Goal: Information Seeking & Learning: Understand process/instructions

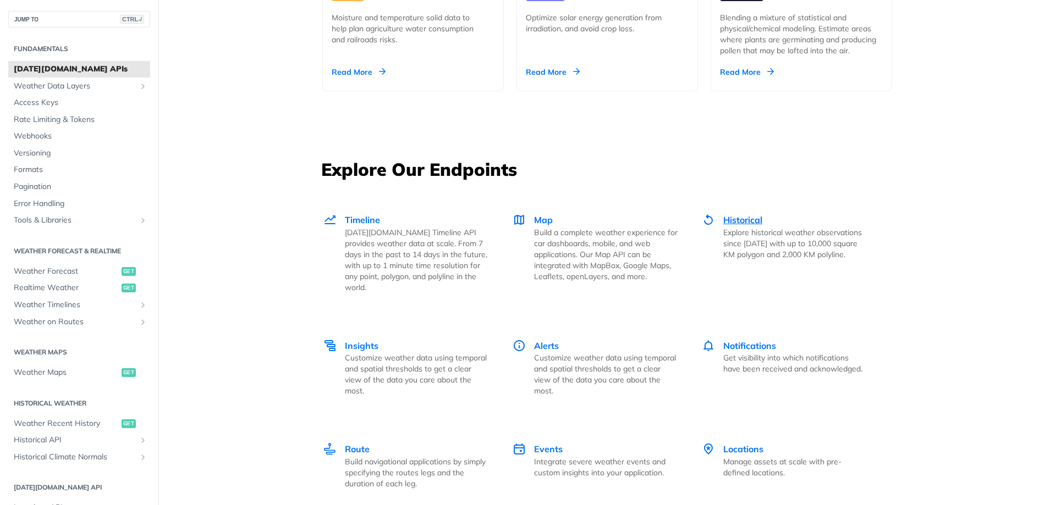
scroll to position [1485, 0]
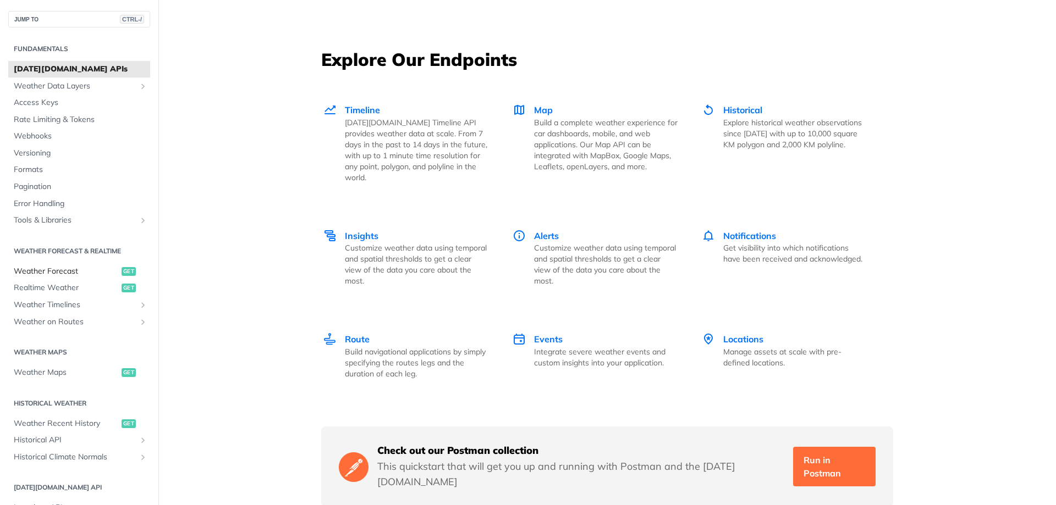
click at [56, 270] on span "Weather Forecast" at bounding box center [66, 271] width 105 height 11
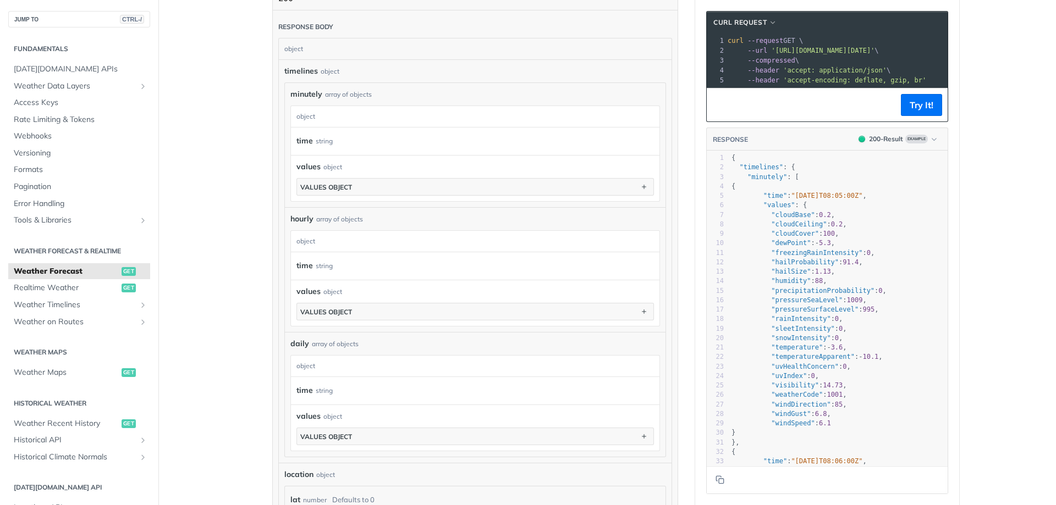
scroll to position [605, 0]
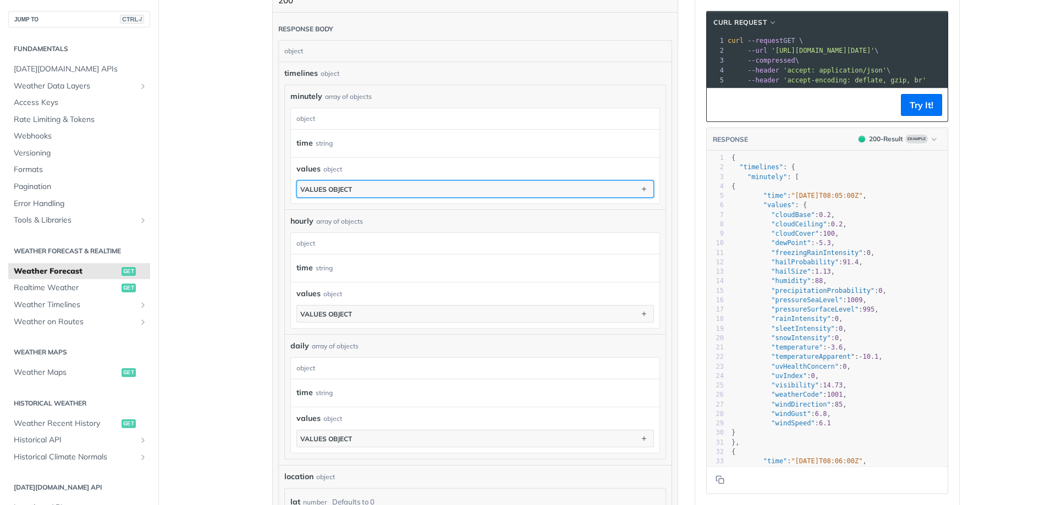
click at [393, 183] on button "values object" at bounding box center [475, 189] width 356 height 16
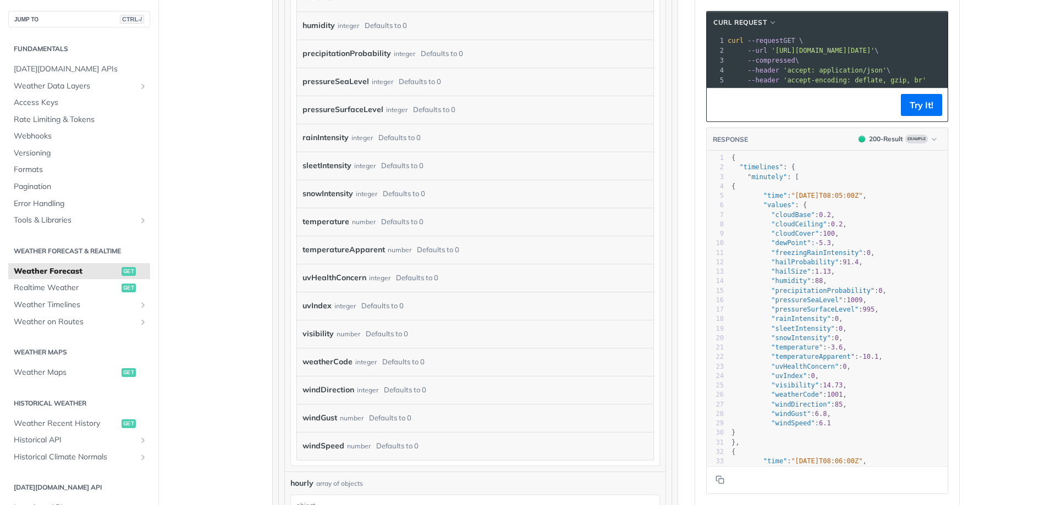
scroll to position [990, 0]
click at [344, 330] on div "number" at bounding box center [349, 331] width 24 height 16
click at [357, 347] on div "weatherCode integer Defaults to 0" at bounding box center [475, 359] width 356 height 28
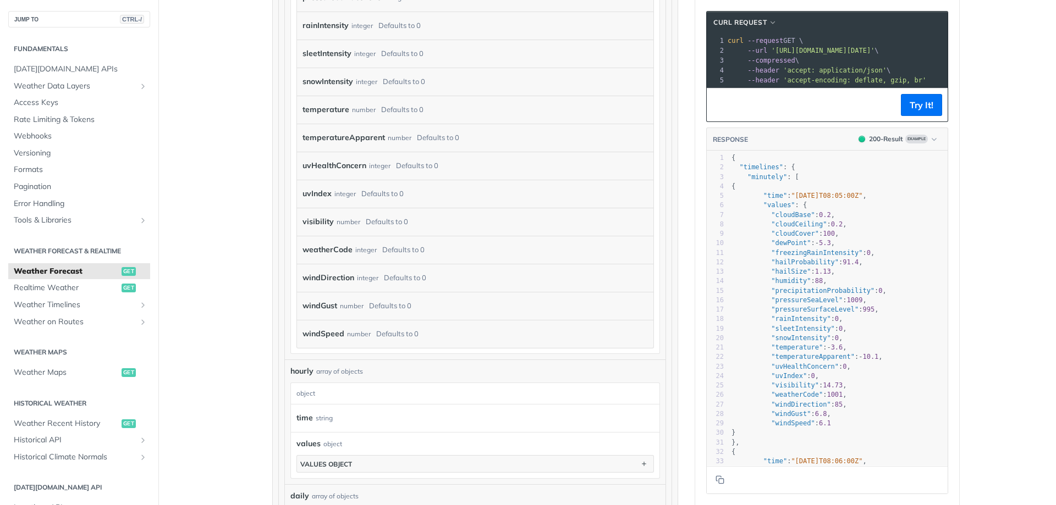
scroll to position [1100, 0]
click at [319, 333] on label "windSpeed" at bounding box center [323, 334] width 42 height 16
click at [377, 341] on div "windSpeed number Defaults to 0" at bounding box center [475, 333] width 356 height 28
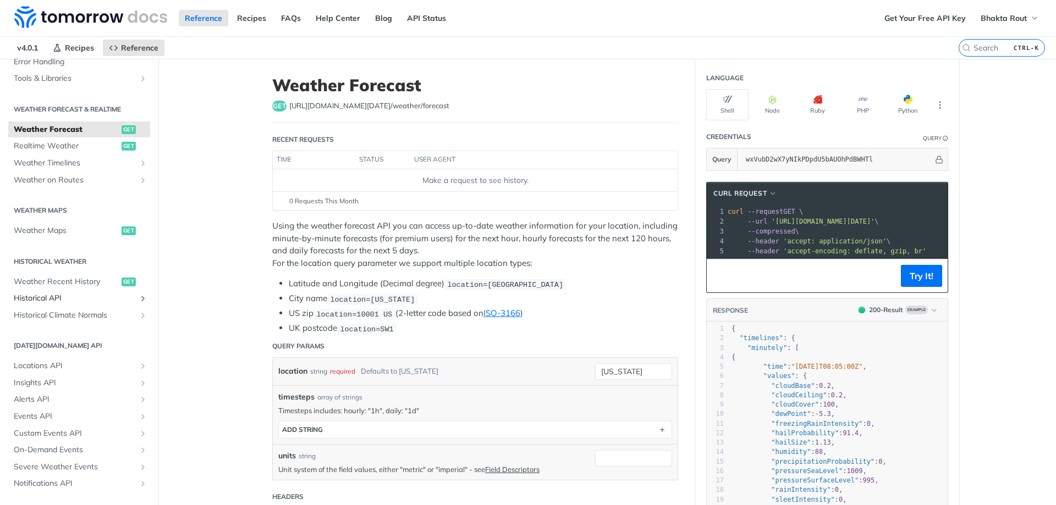
scroll to position [220, 0]
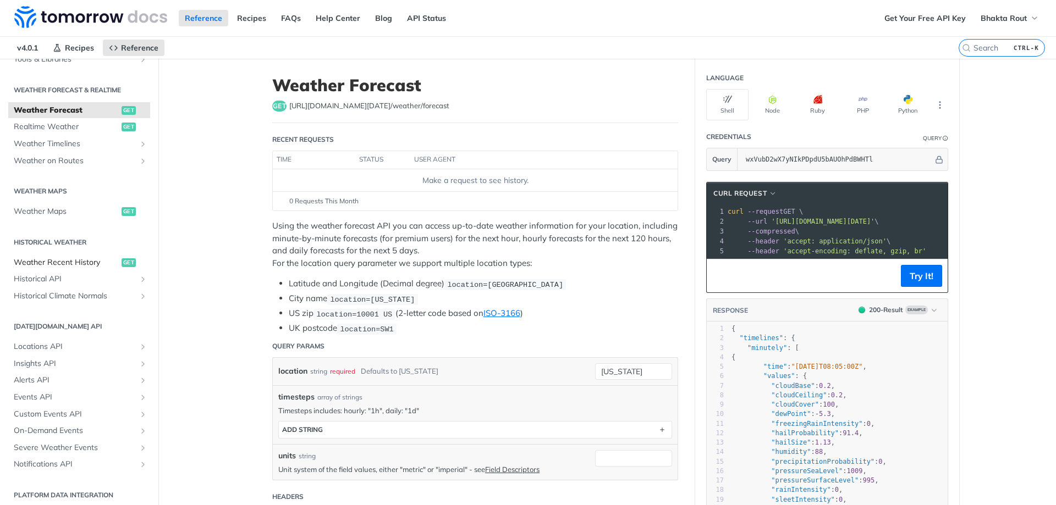
click at [88, 265] on span "Weather Recent History" at bounding box center [66, 262] width 105 height 11
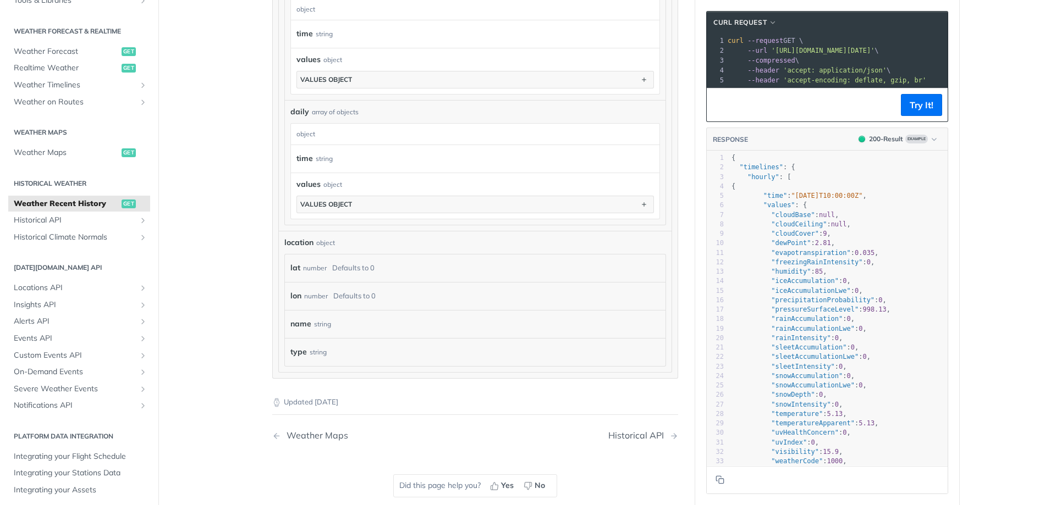
scroll to position [770, 0]
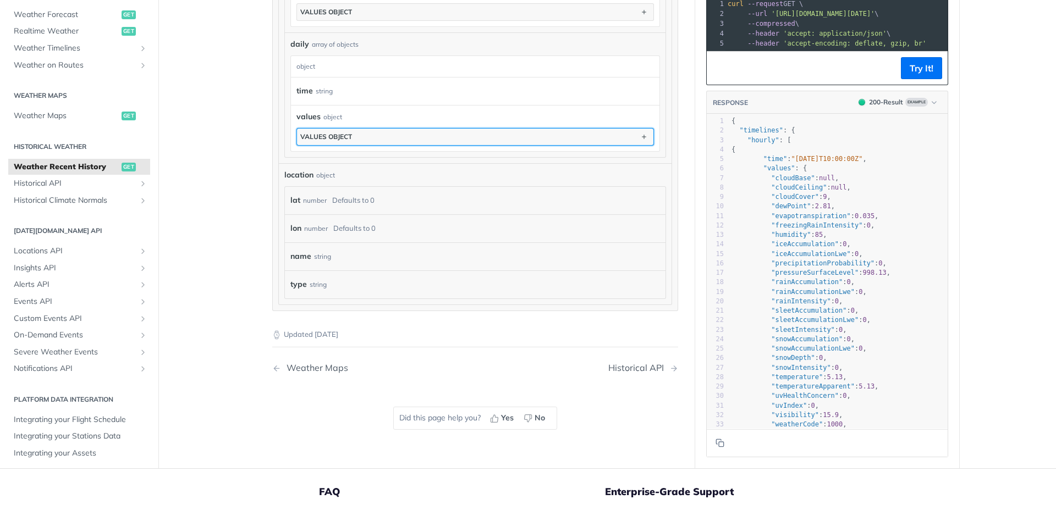
click at [477, 132] on button "values object" at bounding box center [475, 137] width 356 height 16
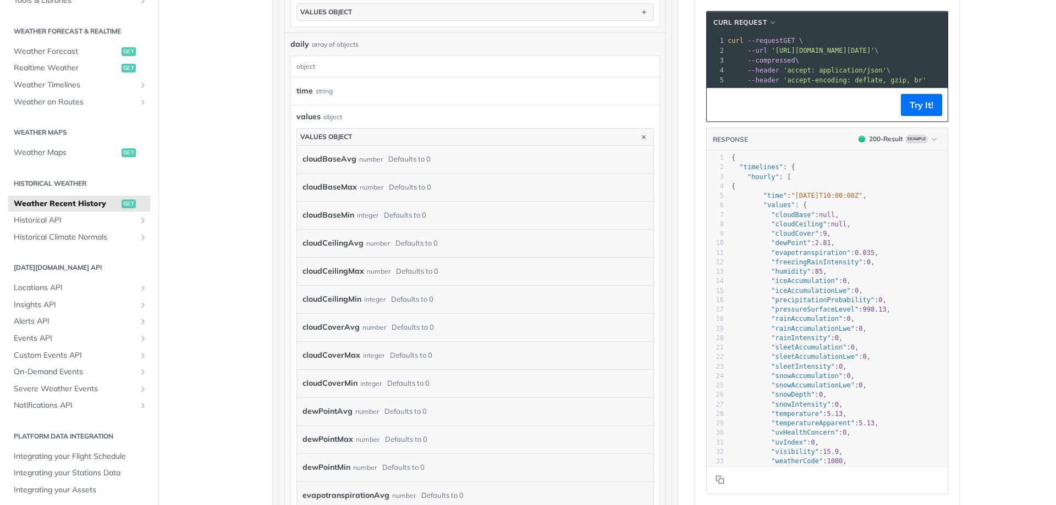
click at [477, 146] on div "cloudBaseAvg number Defaults to 0" at bounding box center [475, 159] width 356 height 27
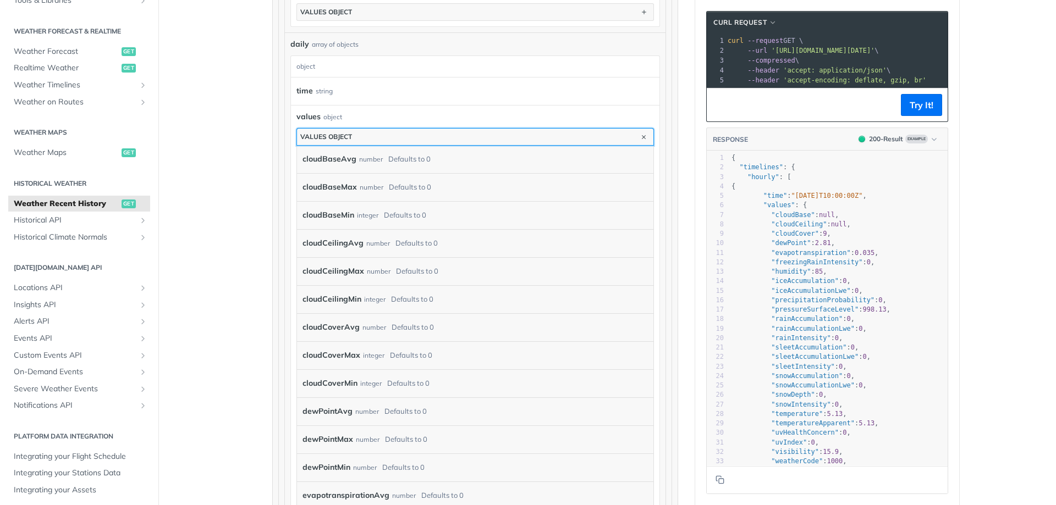
click at [487, 129] on button "values object" at bounding box center [475, 137] width 356 height 16
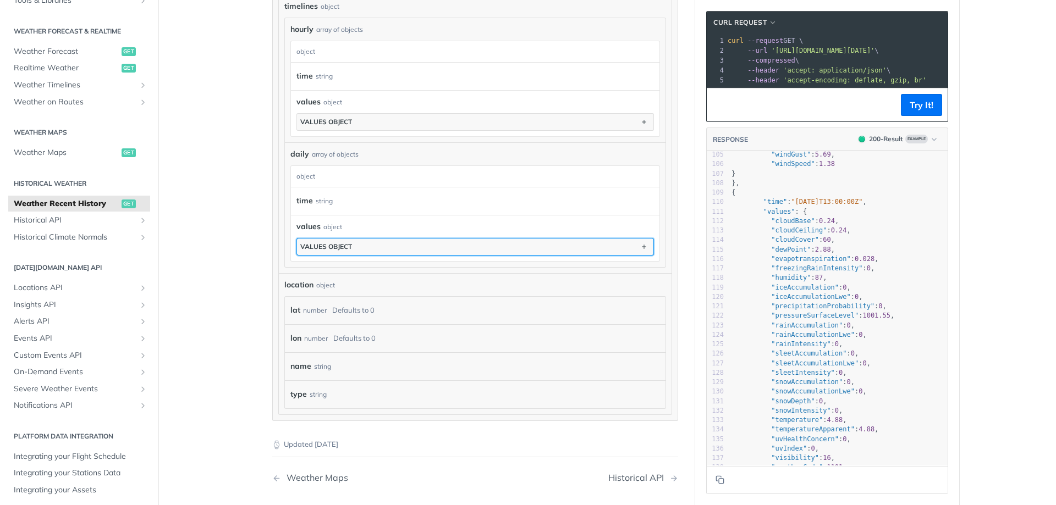
scroll to position [0, 0]
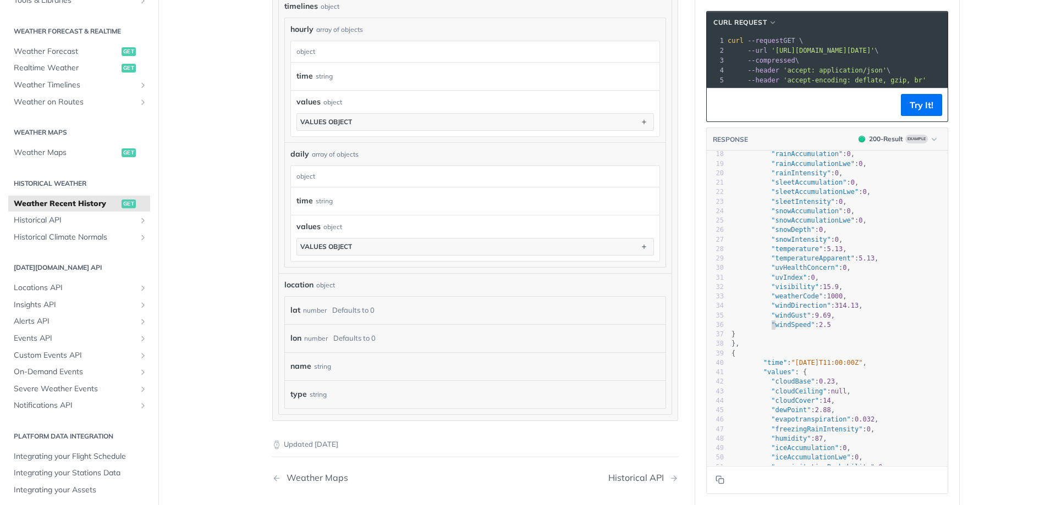
type textarea "windSpeed": 2.5"
drag, startPoint x: 768, startPoint y: 334, endPoint x: 836, endPoint y: 334, distance: 67.6
click at [836, 330] on pre ""windSpeed" : 2.5" at bounding box center [838, 325] width 218 height 9
click at [836, 339] on pre "}" at bounding box center [838, 334] width 218 height 9
